Goal: Check status

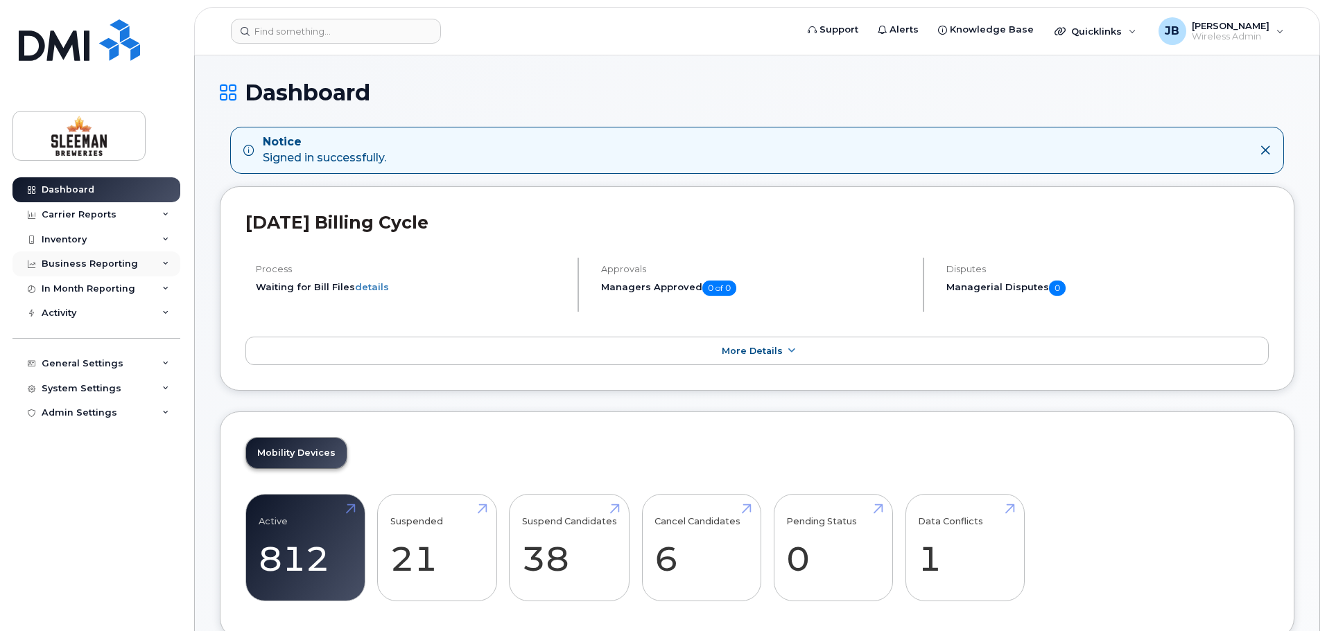
click at [168, 264] on icon at bounding box center [165, 264] width 7 height 7
click at [170, 317] on div "In Month Reporting" at bounding box center [96, 315] width 168 height 25
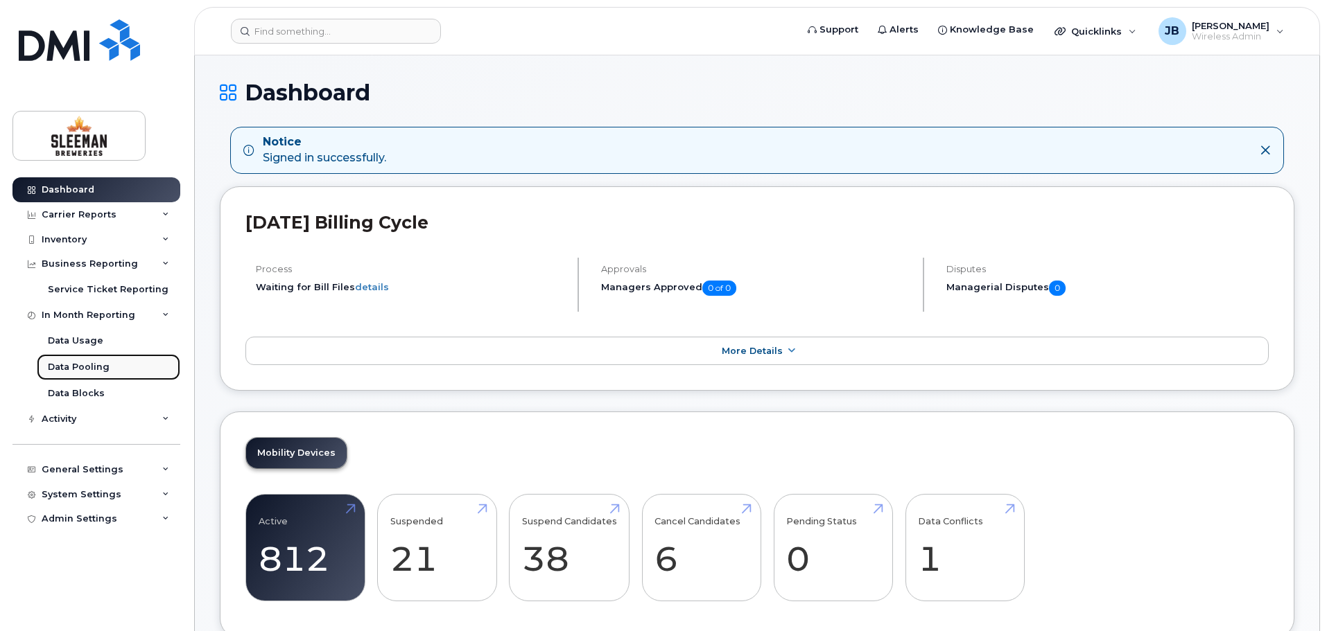
click at [77, 367] on div "Data Pooling" at bounding box center [79, 367] width 62 height 12
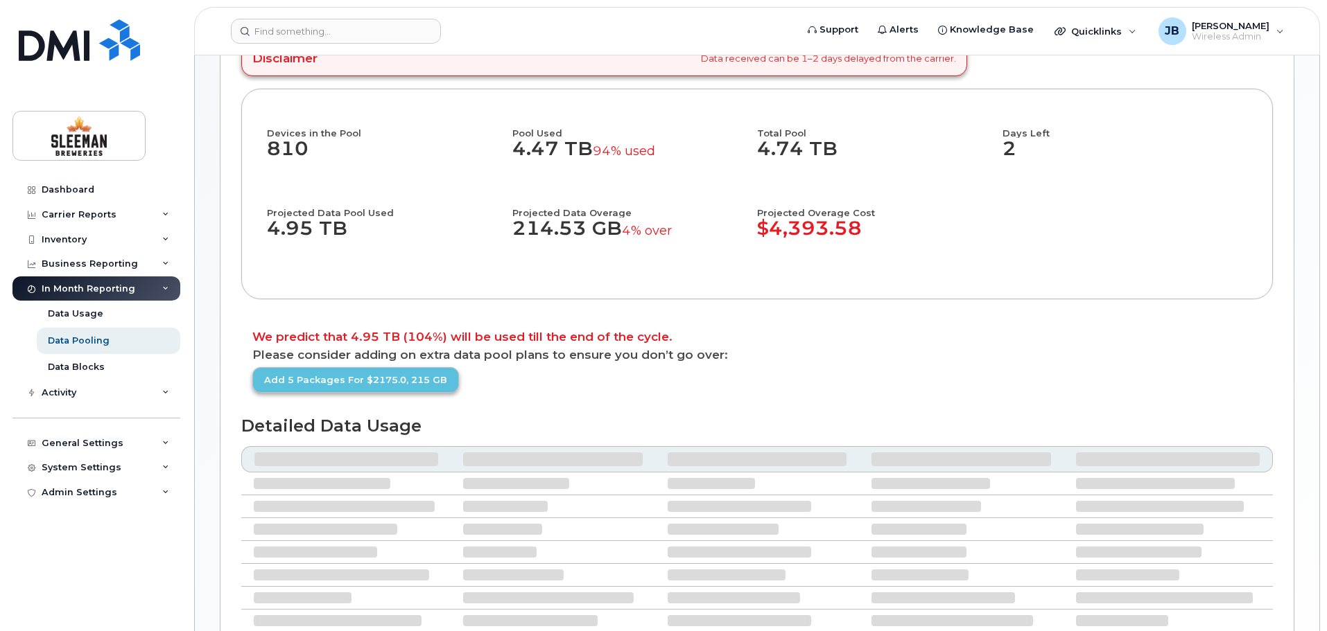
scroll to position [69, 0]
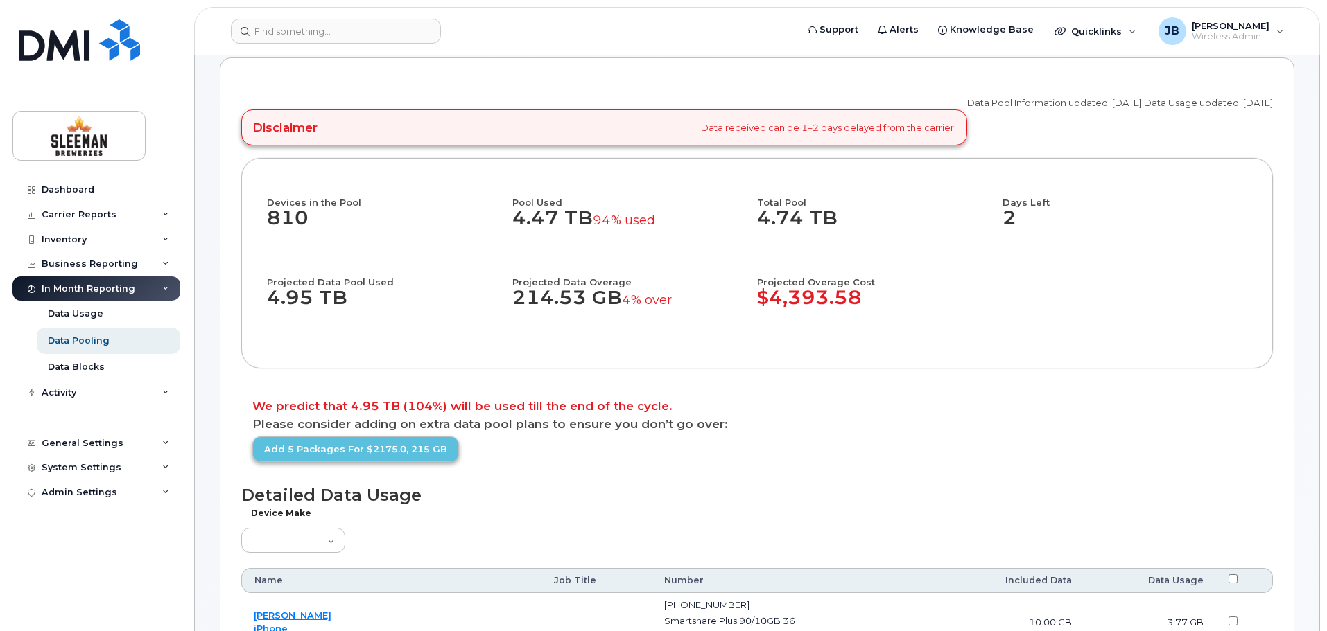
click at [1180, 265] on div "Devices in the Pool 810 Pool Used 4.47 TB 94% used Total Pool 4.74 TB Days Left…" at bounding box center [757, 263] width 980 height 159
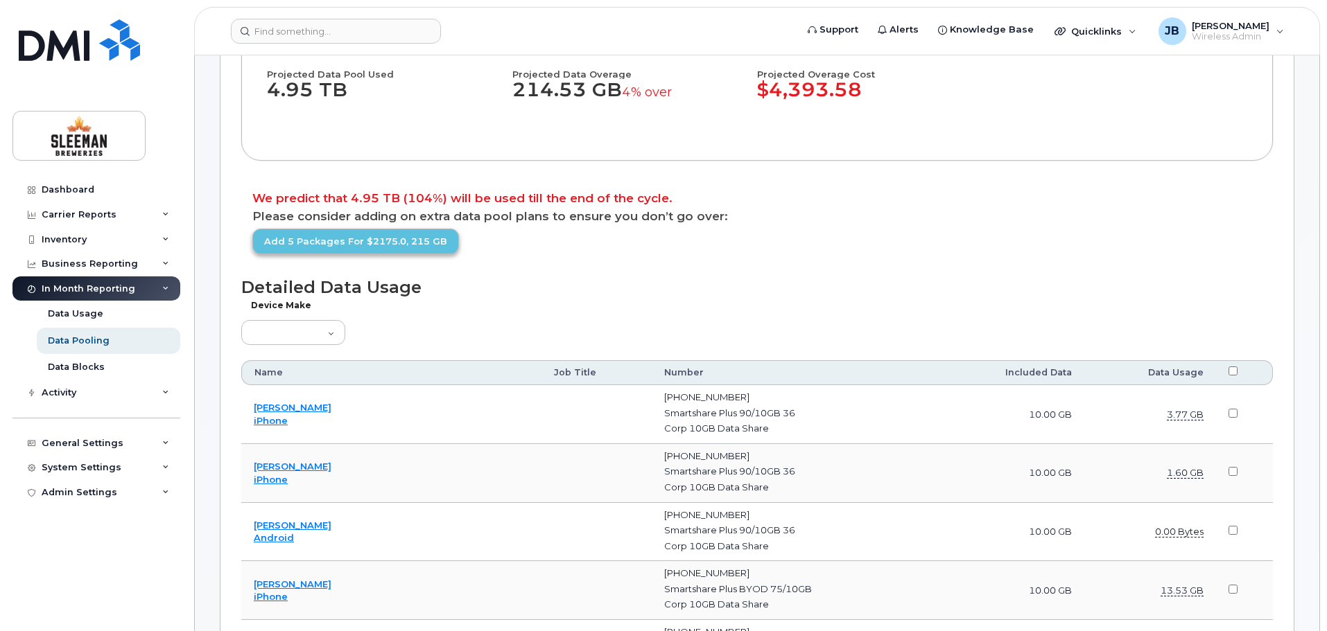
scroll to position [347, 0]
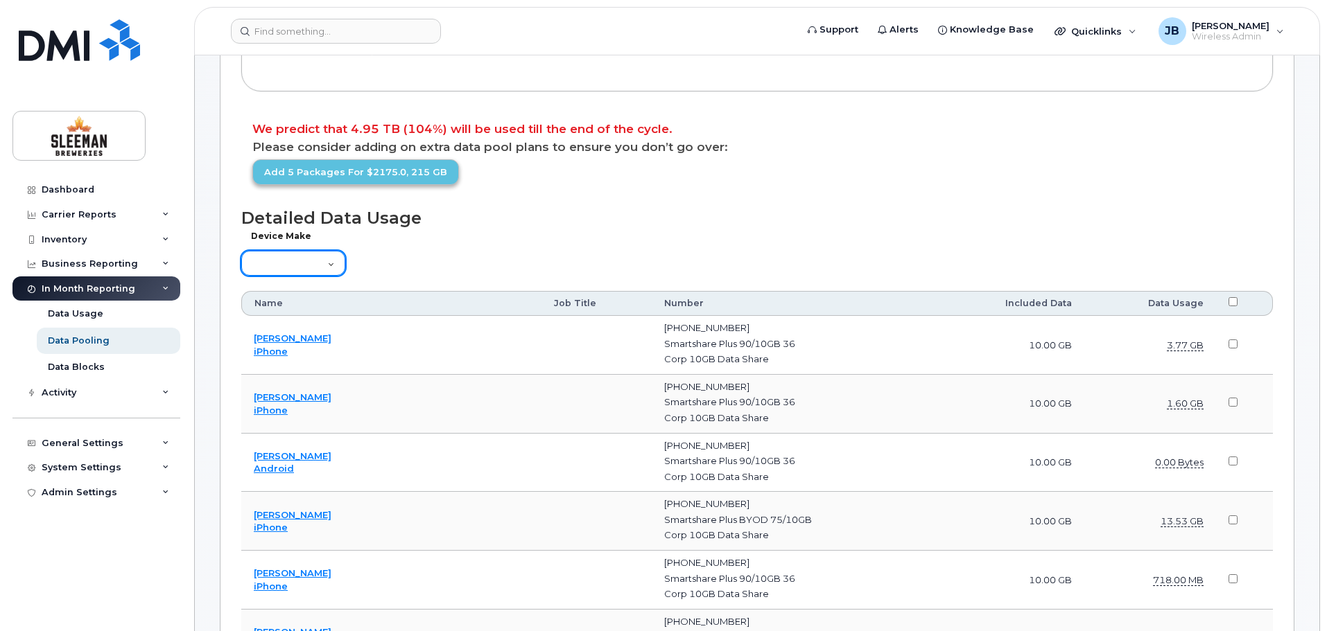
click at [324, 265] on select "Aircard Android Blackberry Cell Phone GPS HUB iPhone Laptop [PERSON_NAME] Pager…" at bounding box center [293, 263] width 104 height 25
click at [417, 251] on div "Device Make Aircard Android Blackberry Cell Phone GPS HUB iPhone Laptop Mike Mo…" at bounding box center [756, 258] width 1031 height 40
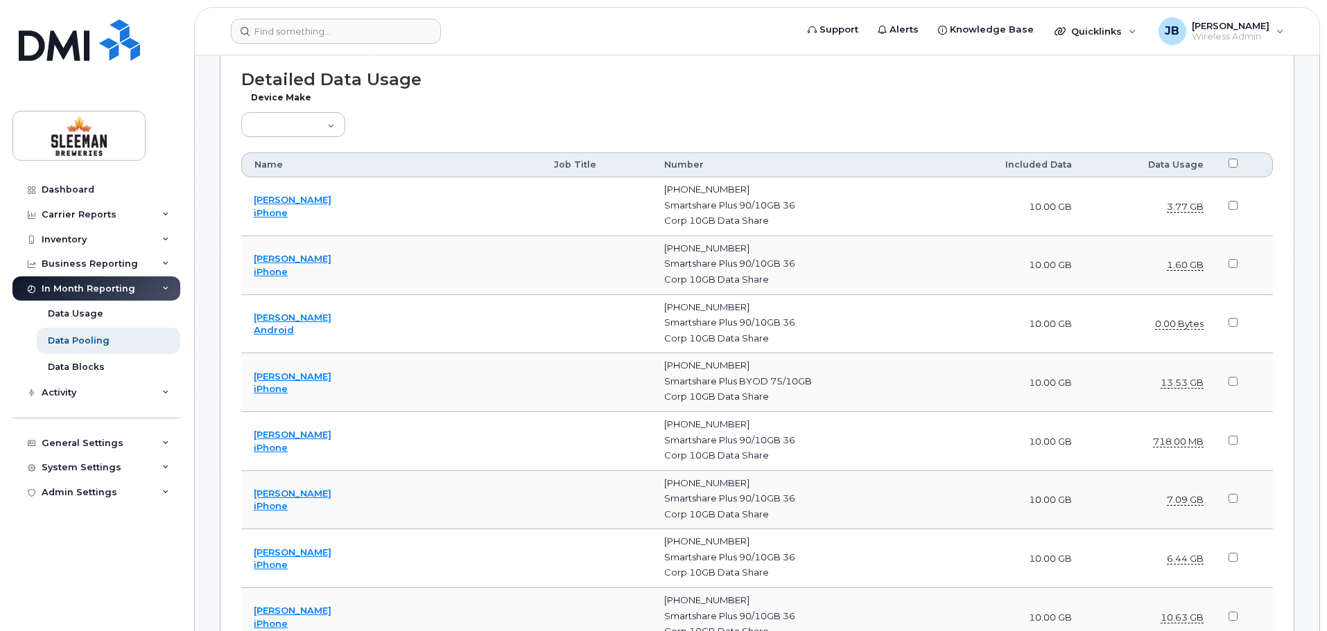
scroll to position [0, 0]
